Goal: Task Accomplishment & Management: Manage account settings

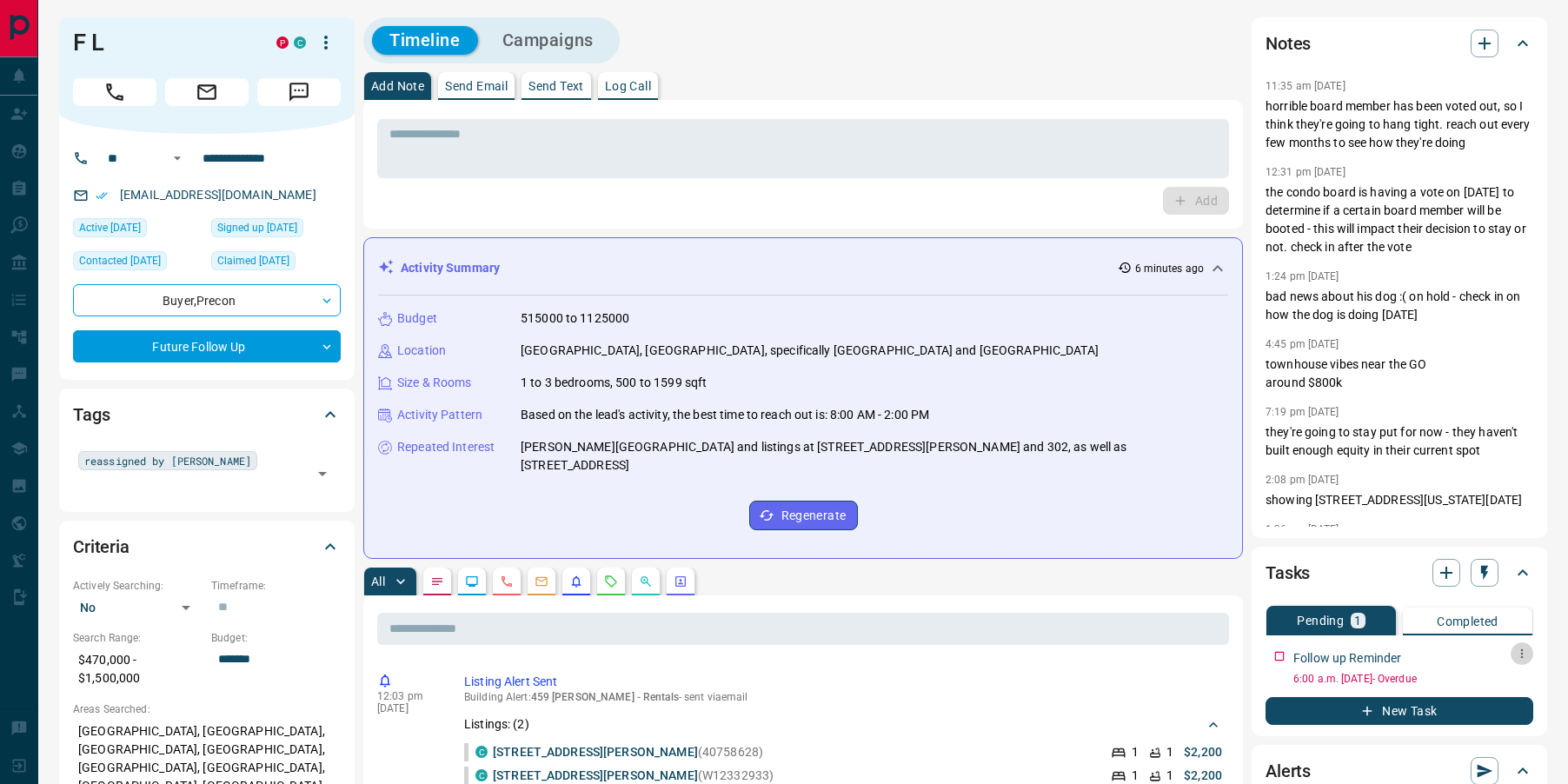
click at [1523, 650] on icon "button" at bounding box center [1521, 654] width 14 height 14
click at [1492, 684] on li "Edit" at bounding box center [1494, 687] width 76 height 26
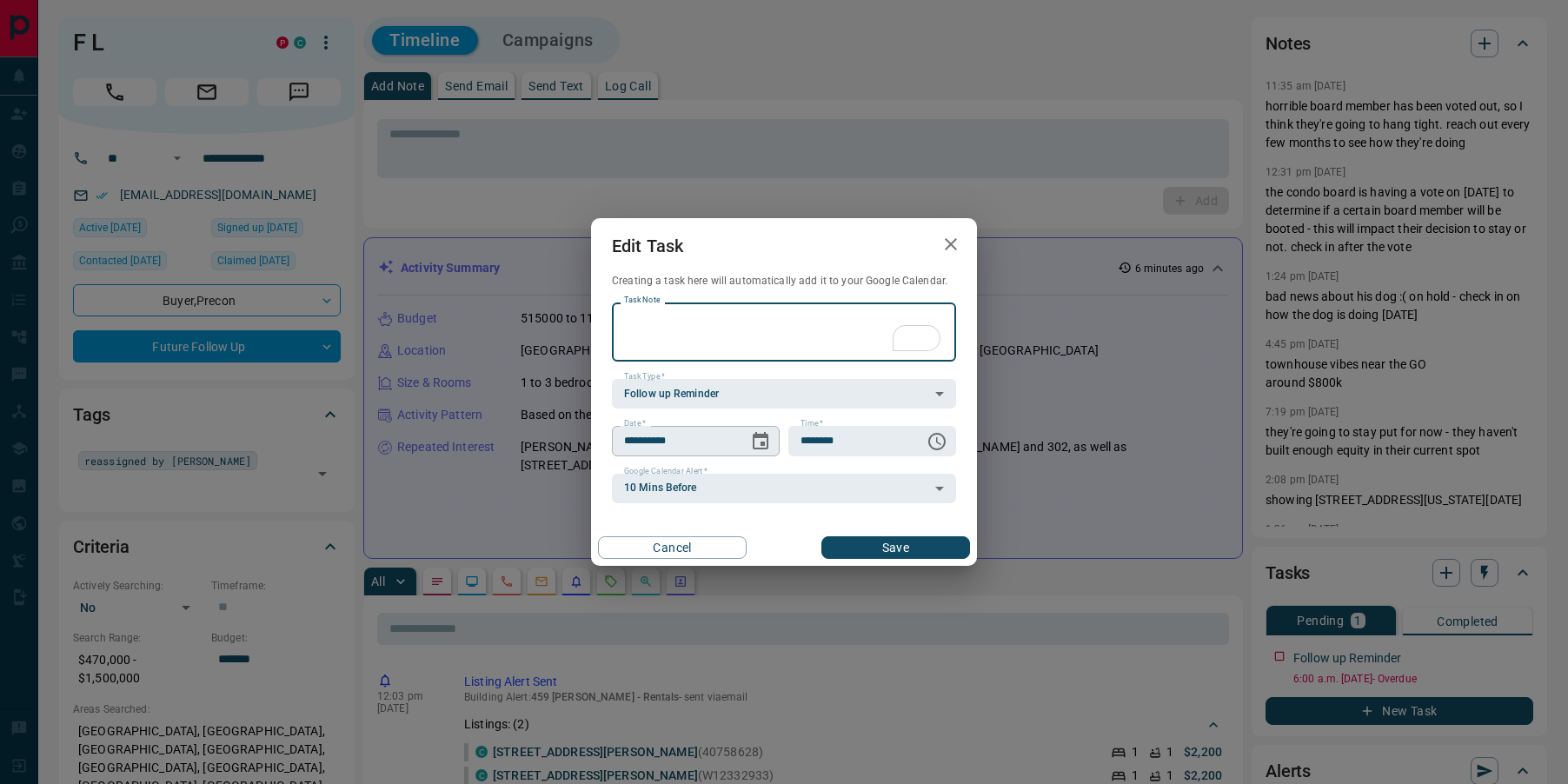
click at [770, 445] on icon "Choose date, selected date is Aug 17, 2025" at bounding box center [760, 441] width 20 height 20
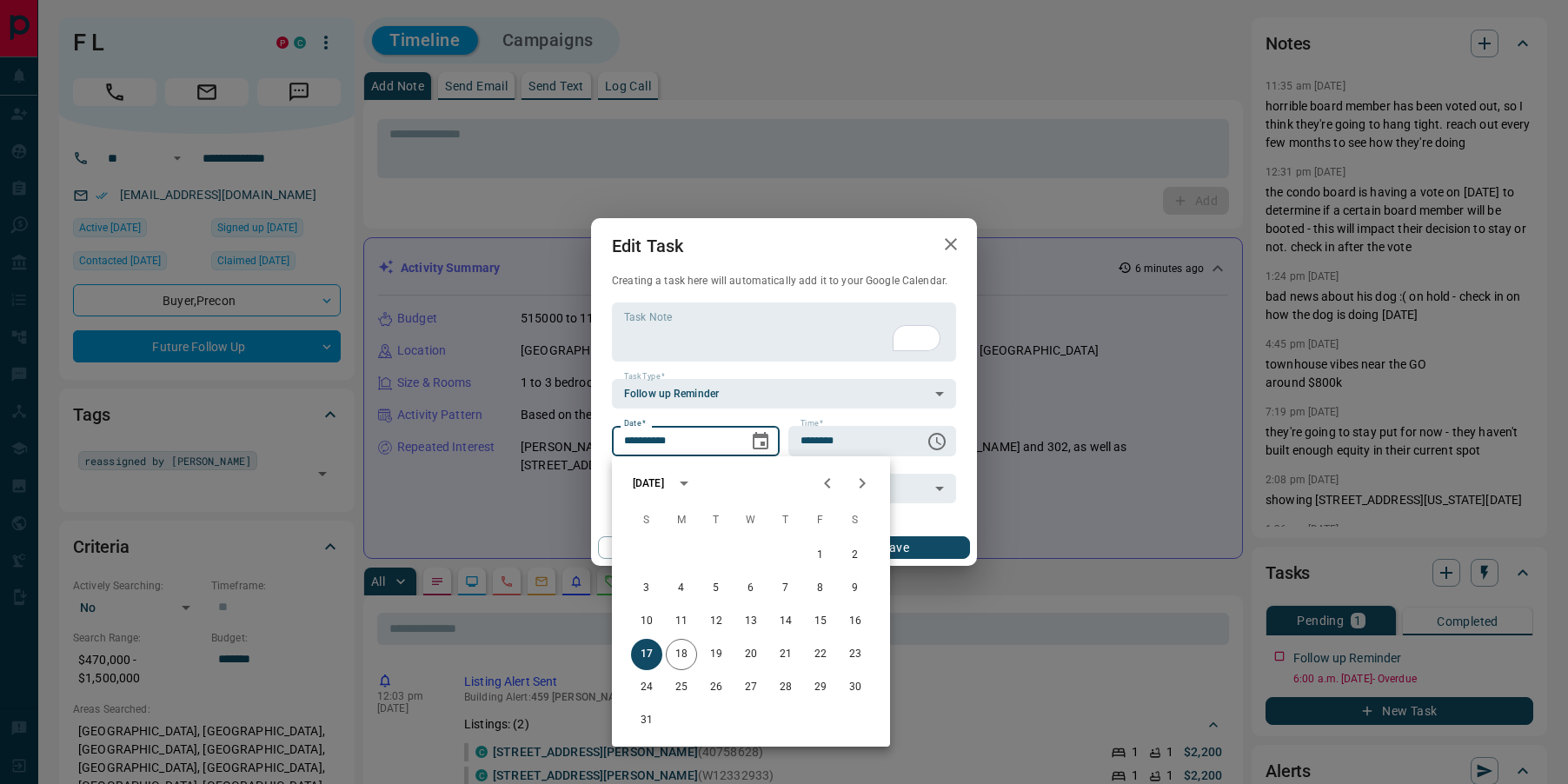
click at [859, 483] on icon "Next month" at bounding box center [862, 483] width 20 height 20
click at [812, 554] on button "5" at bounding box center [821, 556] width 32 height 32
type input "**********"
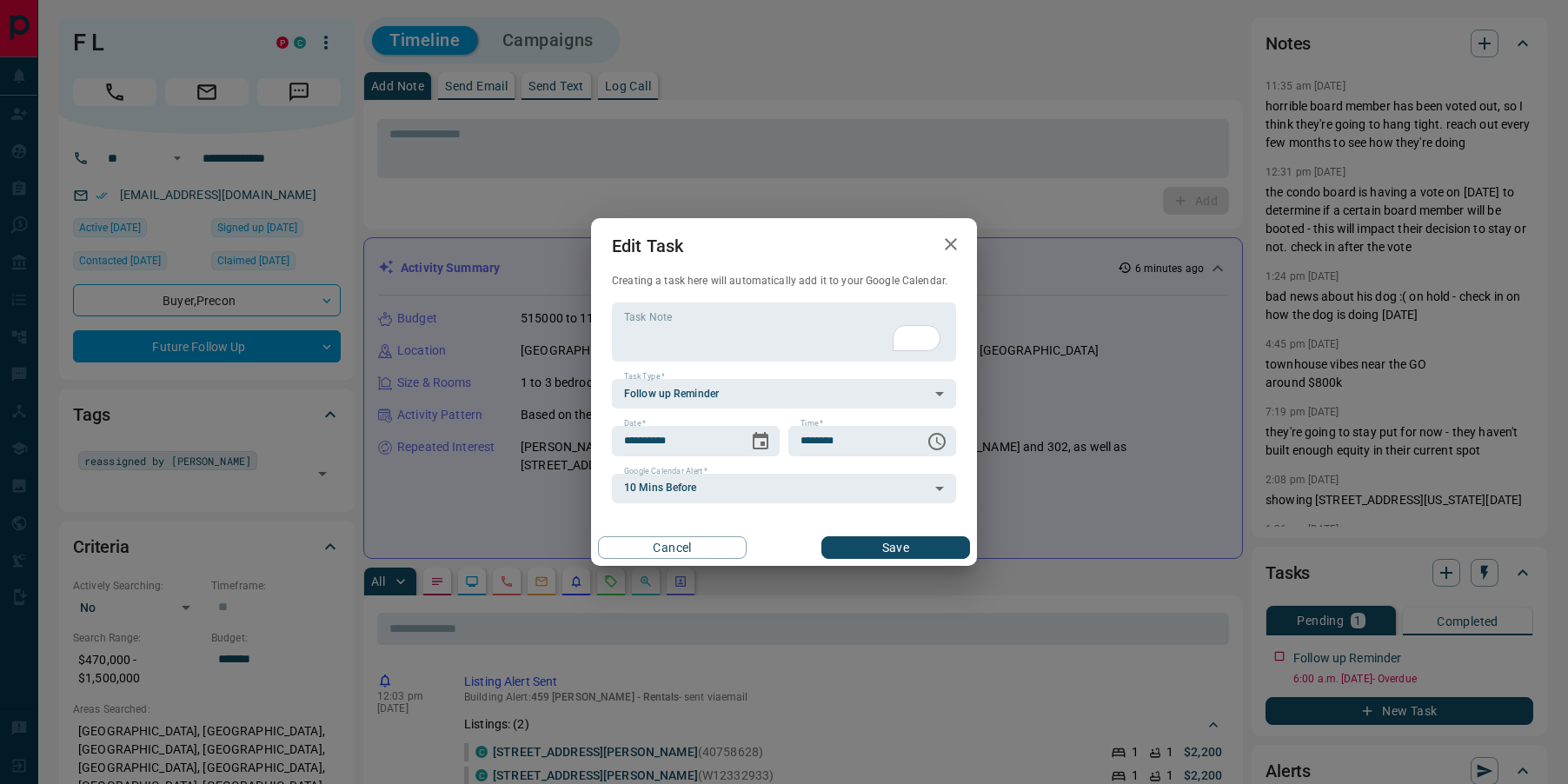
click at [895, 552] on button "Save" at bounding box center [896, 547] width 149 height 22
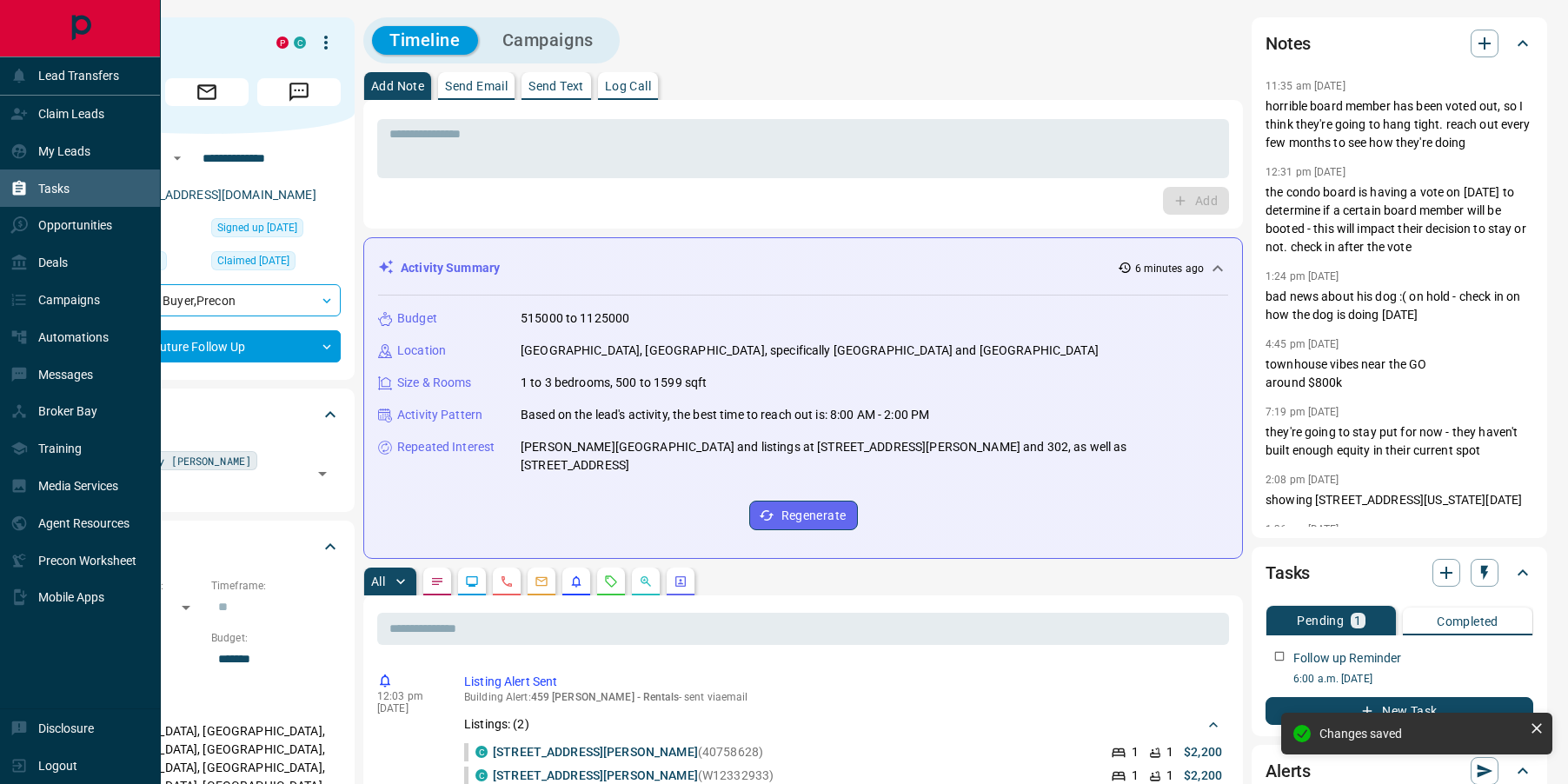
click at [23, 193] on icon at bounding box center [20, 188] width 13 height 15
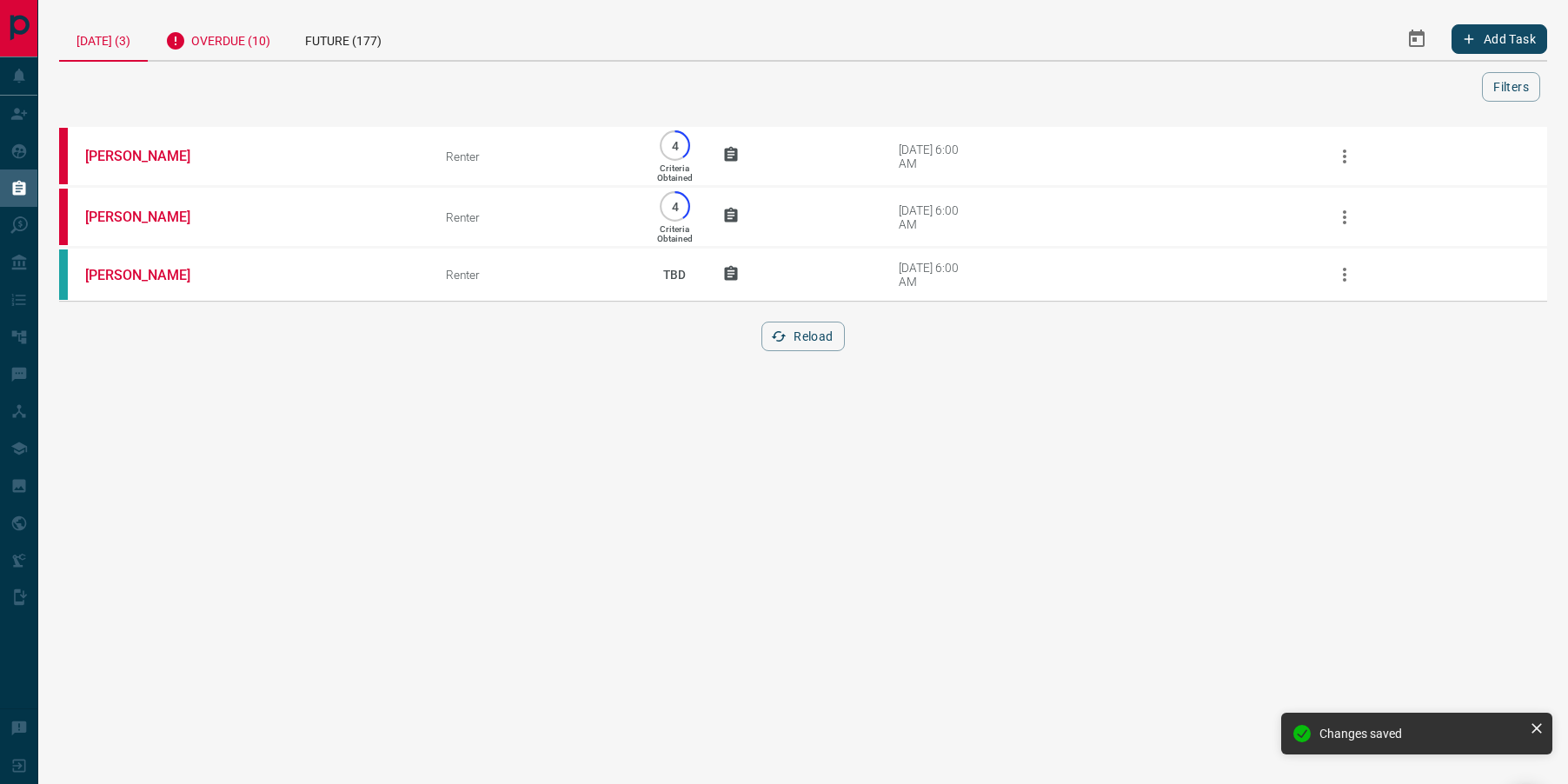
click at [212, 39] on div "Overdue (10)" at bounding box center [218, 39] width 140 height 43
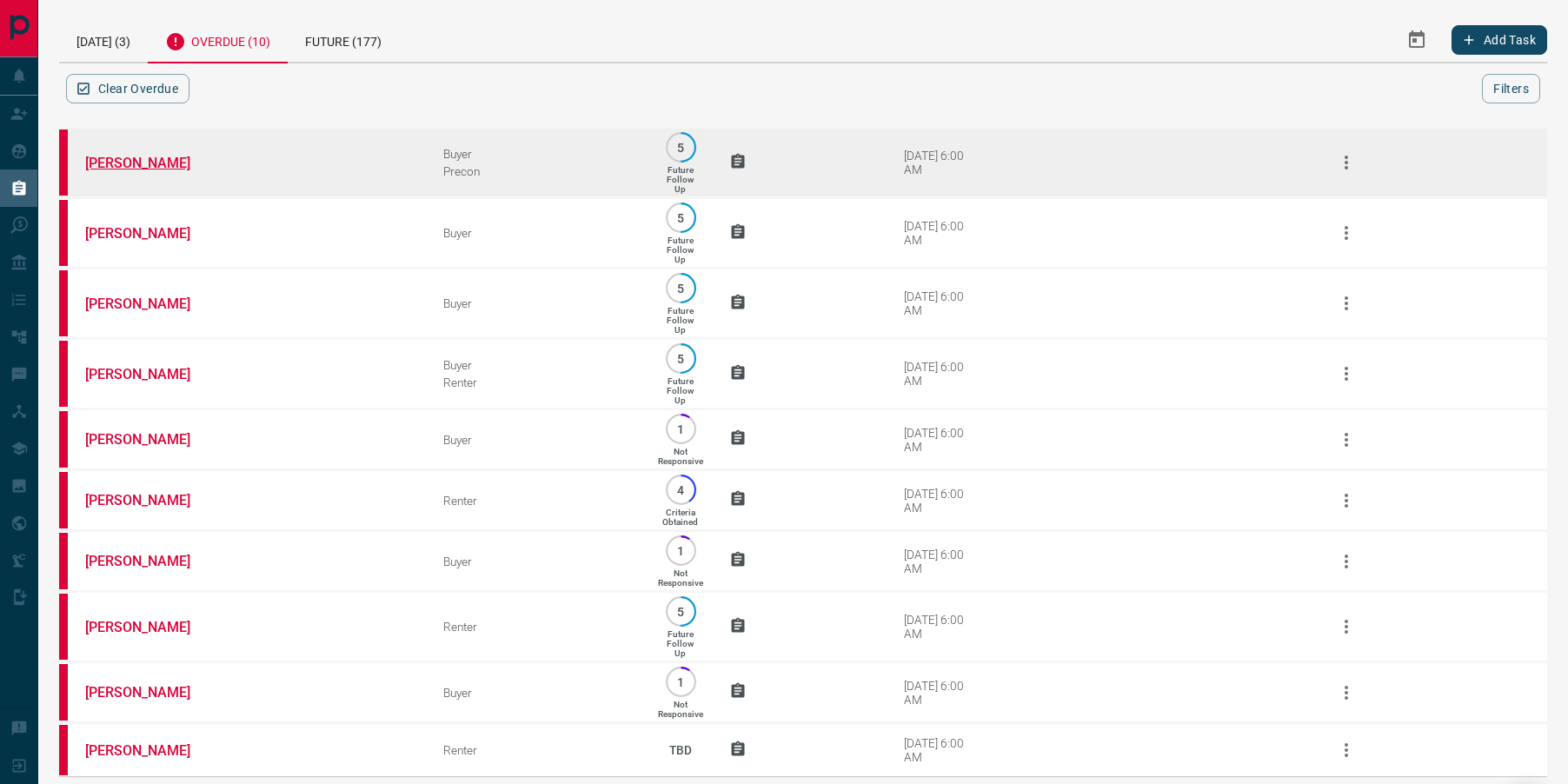
click at [136, 167] on link "[PERSON_NAME]" at bounding box center [151, 163] width 130 height 17
